Goal: Task Accomplishment & Management: Manage account settings

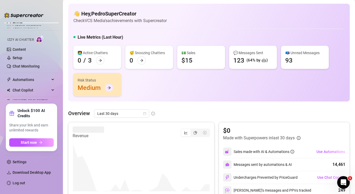
click at [106, 90] on div at bounding box center [109, 87] width 8 height 8
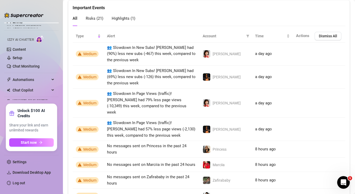
click at [133, 14] on div "Highlights ( 1 )" at bounding box center [124, 18] width 24 height 15
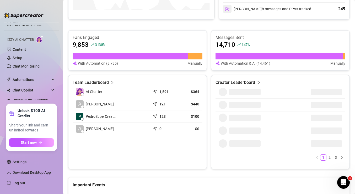
scroll to position [177, 0]
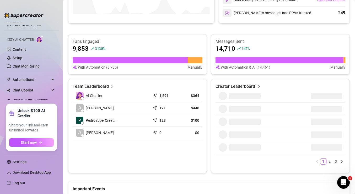
click at [106, 134] on td "Luciano A." at bounding box center [112, 133] width 78 height 12
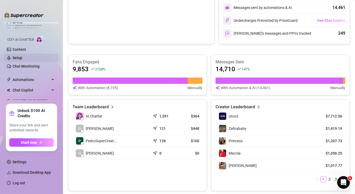
scroll to position [0, 0]
click at [17, 57] on link "Setup" at bounding box center [18, 58] width 10 height 4
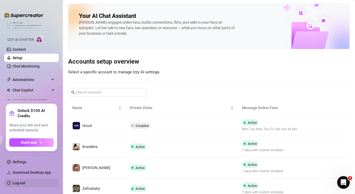
click at [17, 184] on link "Log out" at bounding box center [19, 183] width 13 height 4
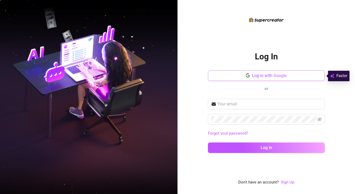
click at [245, 77] on button "Log in with Google" at bounding box center [266, 75] width 117 height 11
